Goal: Find specific page/section: Find specific page/section

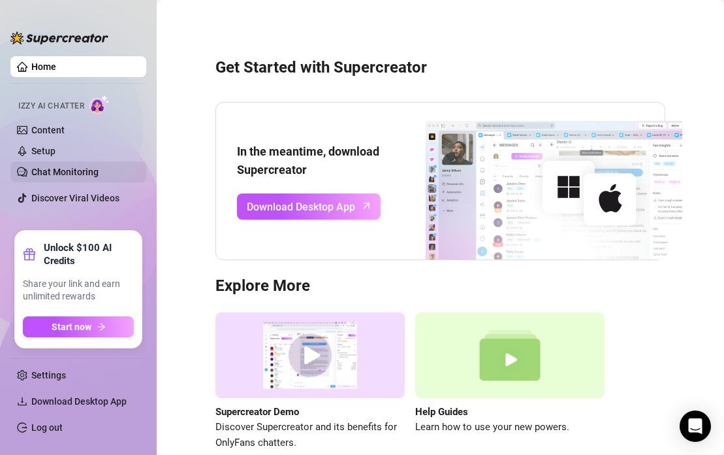
click at [78, 170] on link "Chat Monitoring" at bounding box center [64, 172] width 67 height 10
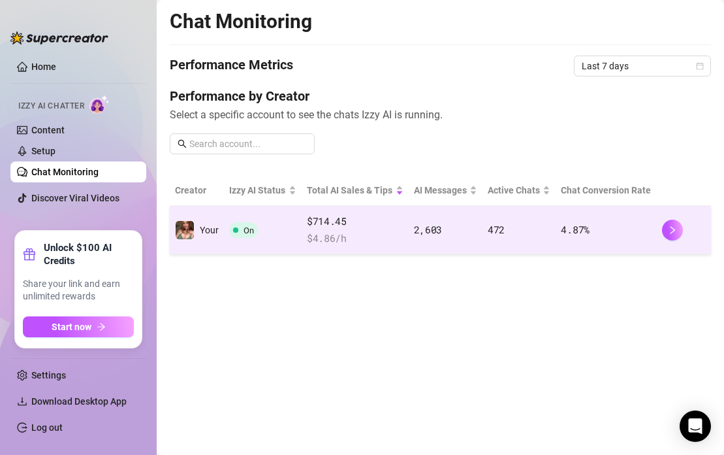
click at [264, 235] on td "On" at bounding box center [262, 230] width 77 height 48
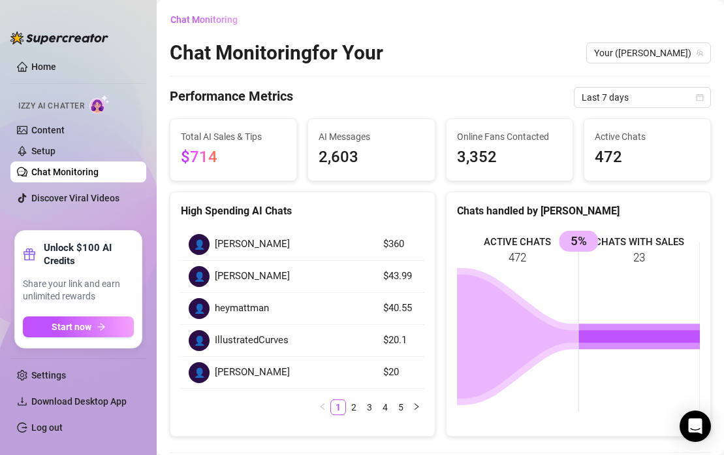
click at [284, 240] on span "[PERSON_NAME]" at bounding box center [252, 244] width 75 height 16
